Goal: Task Accomplishment & Management: Manage account settings

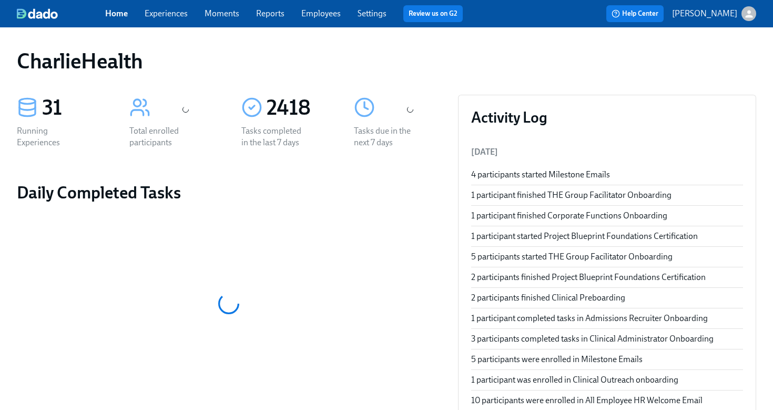
click at [320, 17] on link "Employees" at bounding box center [320, 13] width 39 height 10
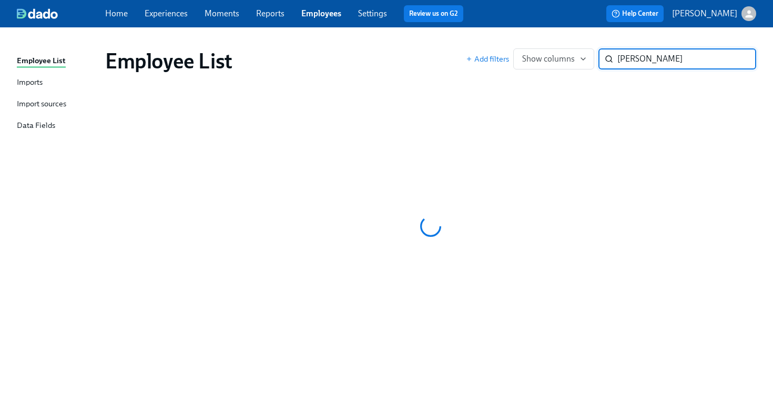
click at [641, 57] on input "[PERSON_NAME]" at bounding box center [686, 58] width 139 height 21
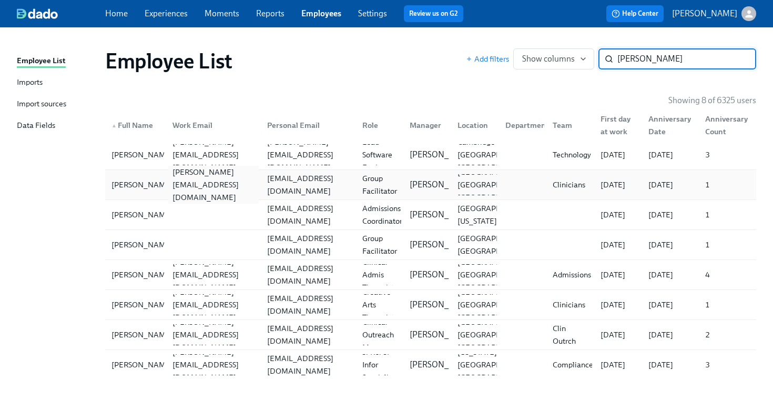
type input "[PERSON_NAME]"
click at [242, 176] on div "[PERSON_NAME][EMAIL_ADDRESS][DOMAIN_NAME]" at bounding box center [211, 184] width 95 height 21
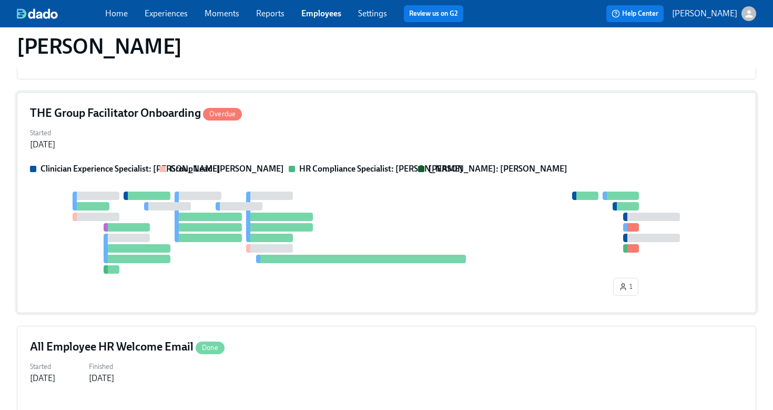
scroll to position [418, 0]
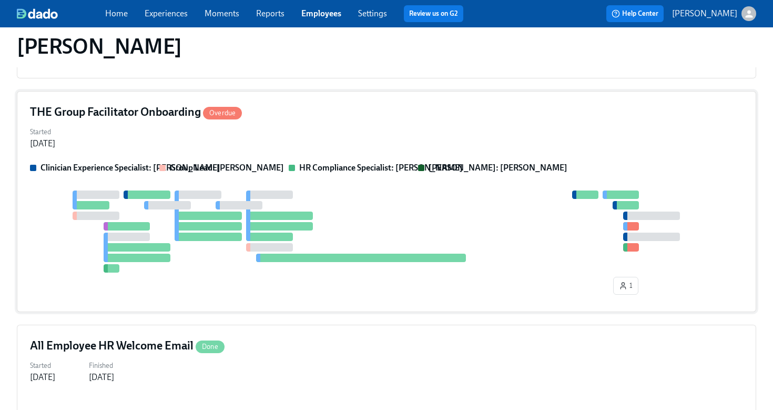
click at [314, 131] on div "Started [DATE]" at bounding box center [386, 136] width 713 height 25
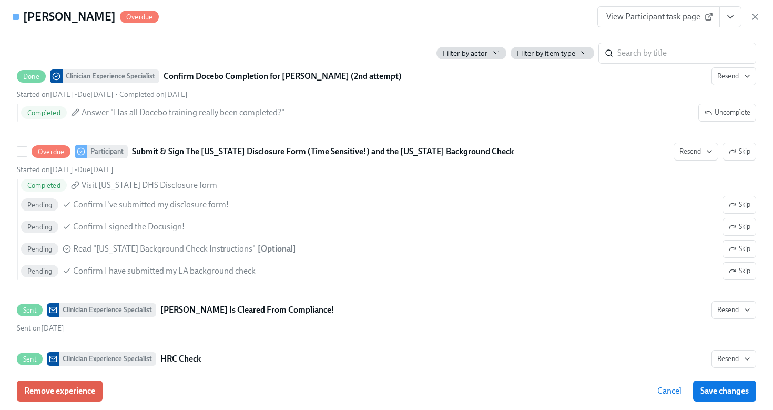
scroll to position [2585, 0]
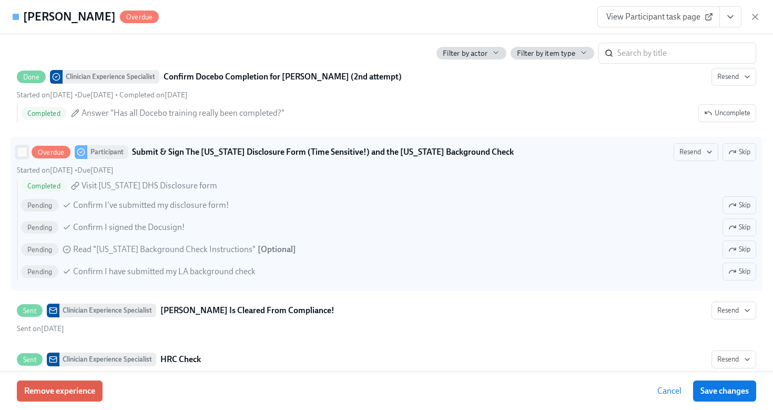
click at [22, 157] on input "Overdue Participant Submit & Sign The [US_STATE] Disclosure Form (Time Sensitiv…" at bounding box center [21, 151] width 9 height 9
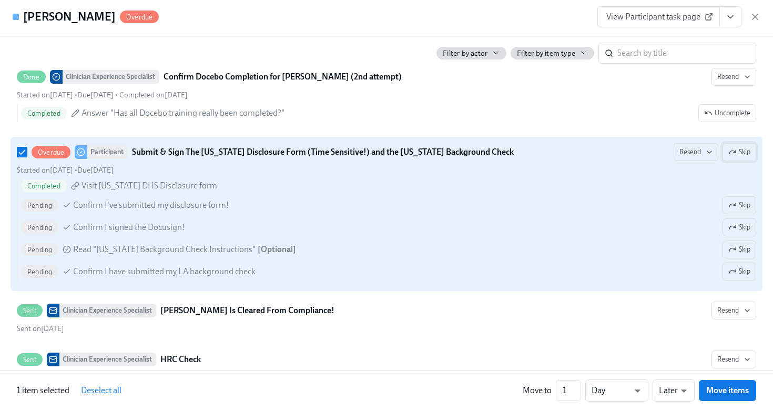
click at [736, 157] on span "Skip" at bounding box center [739, 152] width 22 height 11
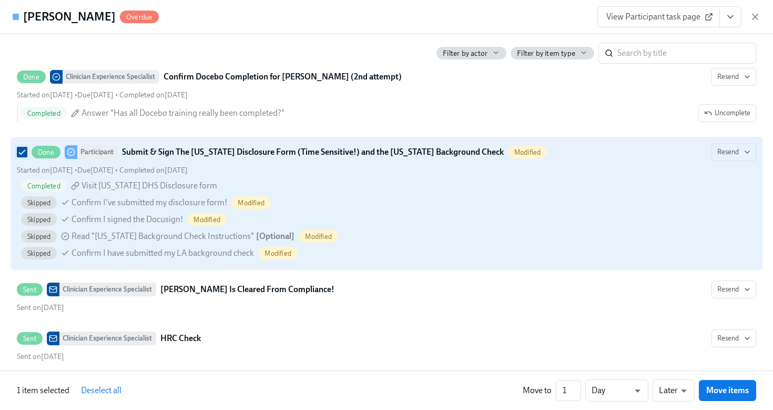
click at [21, 157] on input "Done Participant Submit & Sign The [US_STATE] Disclosure Form (Time Sensitive!)…" at bounding box center [21, 151] width 9 height 9
checkbox input "false"
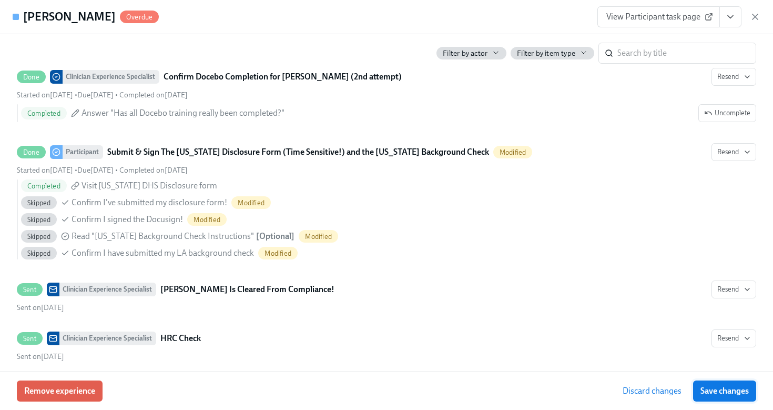
click at [728, 389] on span "Save changes" at bounding box center [724, 390] width 48 height 11
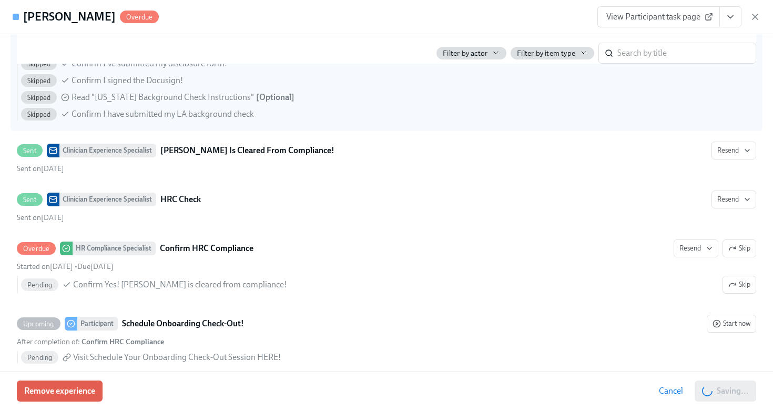
scroll to position [2750, 0]
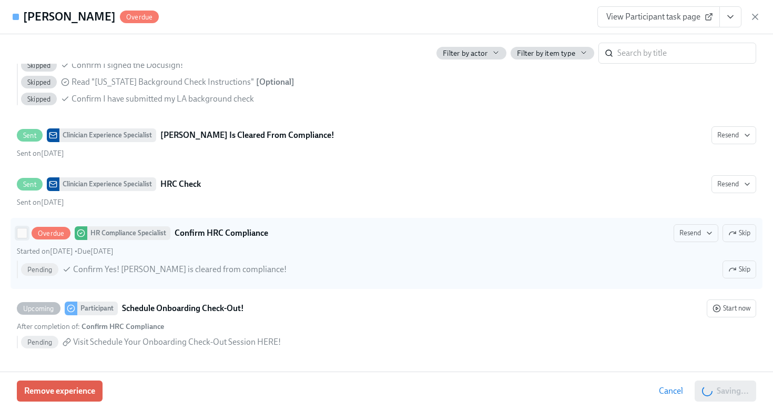
click at [24, 232] on input "Overdue HR Compliance Specialist Confirm HRC Compliance Resend Skip Started on …" at bounding box center [21, 232] width 9 height 9
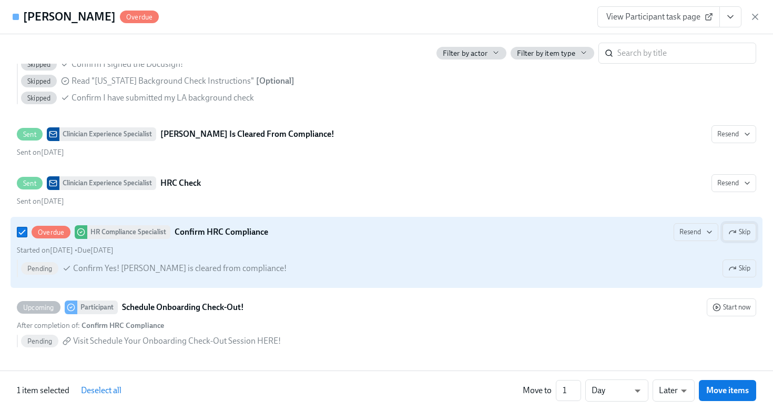
click at [734, 233] on icon "button" at bounding box center [732, 232] width 8 height 8
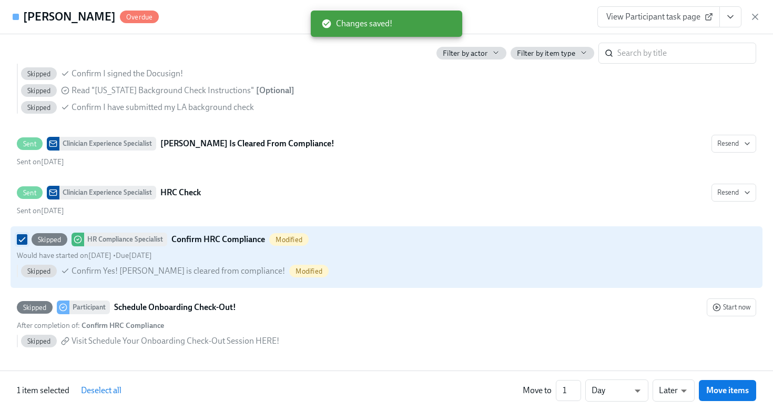
click at [23, 236] on input "Skipped HR Compliance Specialist Confirm HRC Compliance Modified Would have sta…" at bounding box center [21, 239] width 9 height 9
checkbox input "false"
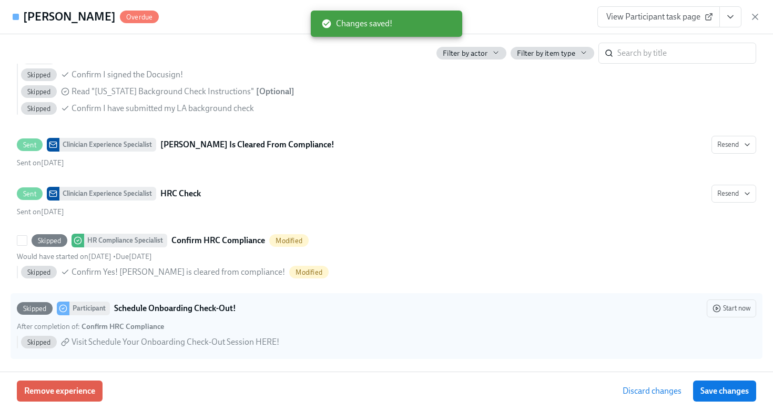
scroll to position [2741, 0]
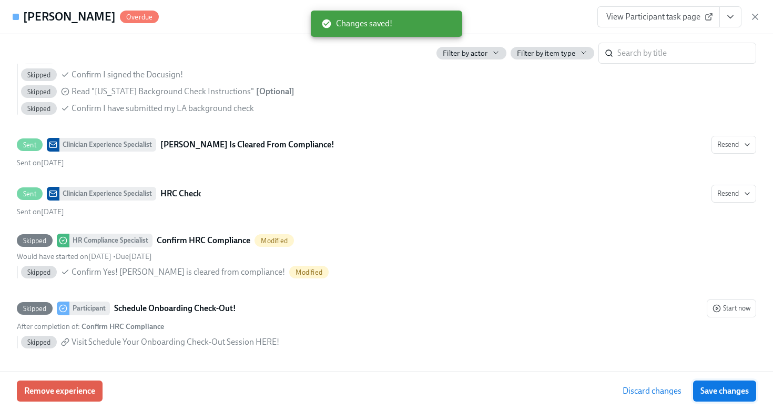
click at [733, 388] on span "Save changes" at bounding box center [724, 390] width 48 height 11
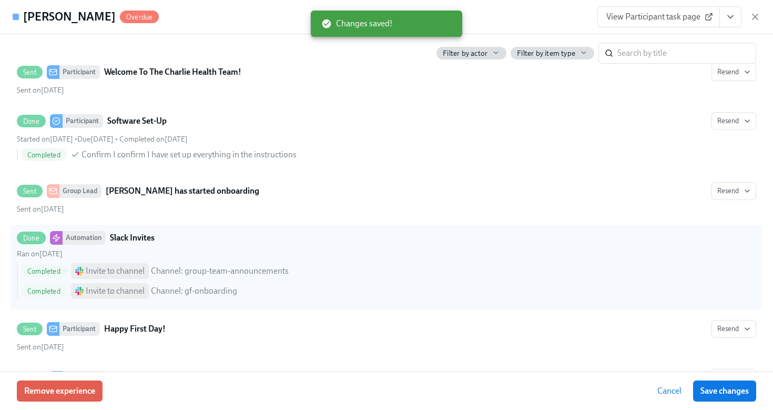
scroll to position [483, 0]
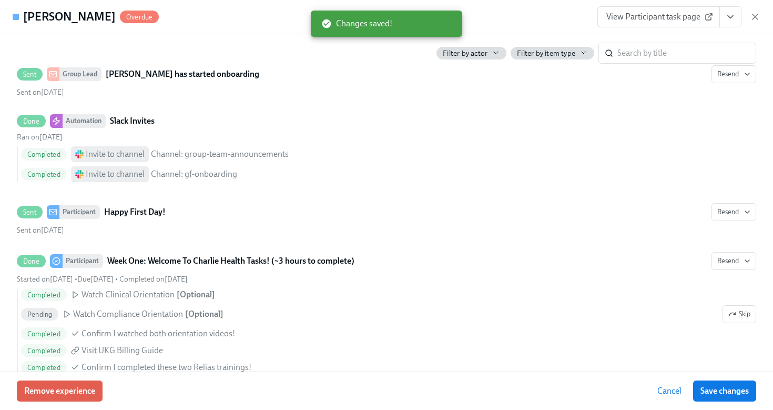
click at [687, 16] on span "View Participant task page" at bounding box center [658, 17] width 105 height 11
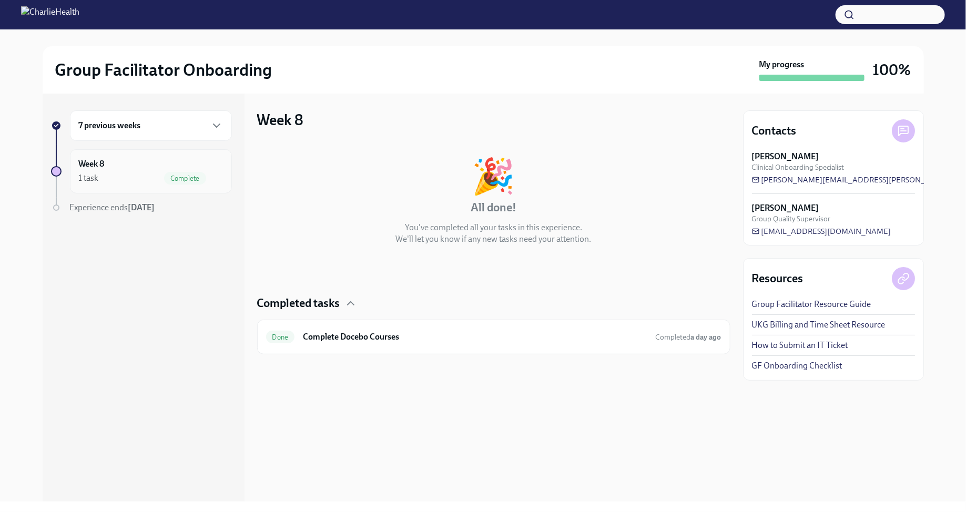
click at [151, 167] on div "Week 8 1 task Complete" at bounding box center [151, 171] width 144 height 26
click at [215, 127] on icon "button" at bounding box center [216, 125] width 13 height 13
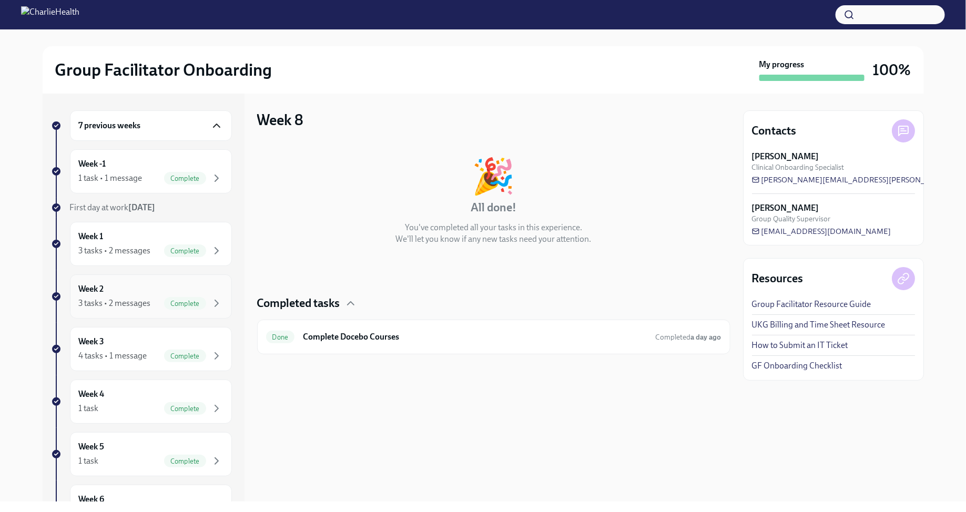
scroll to position [138, 0]
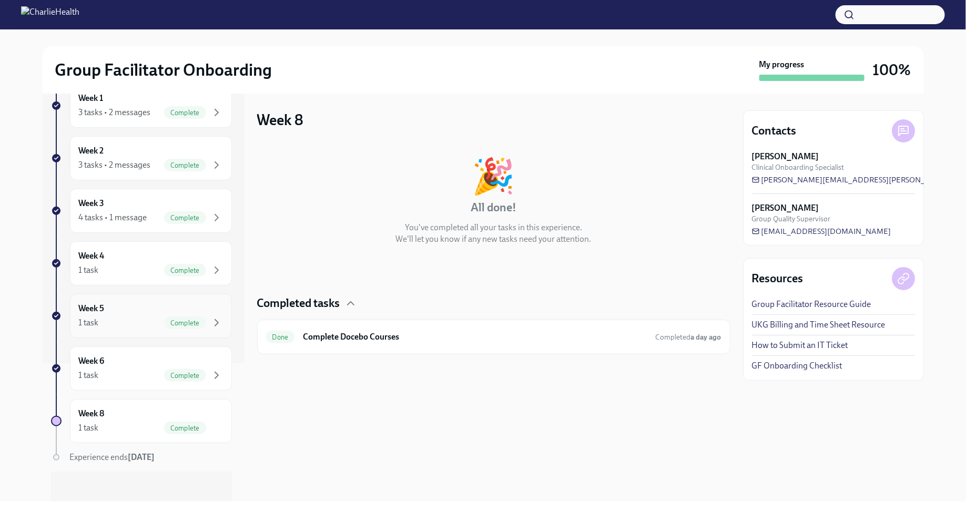
click at [147, 321] on div "1 task Complete" at bounding box center [151, 323] width 144 height 13
click at [415, 342] on h6 "Provide the FBI Clearance Letter for [US_STATE]" at bounding box center [478, 337] width 351 height 12
